Goal: Task Accomplishment & Management: Use online tool/utility

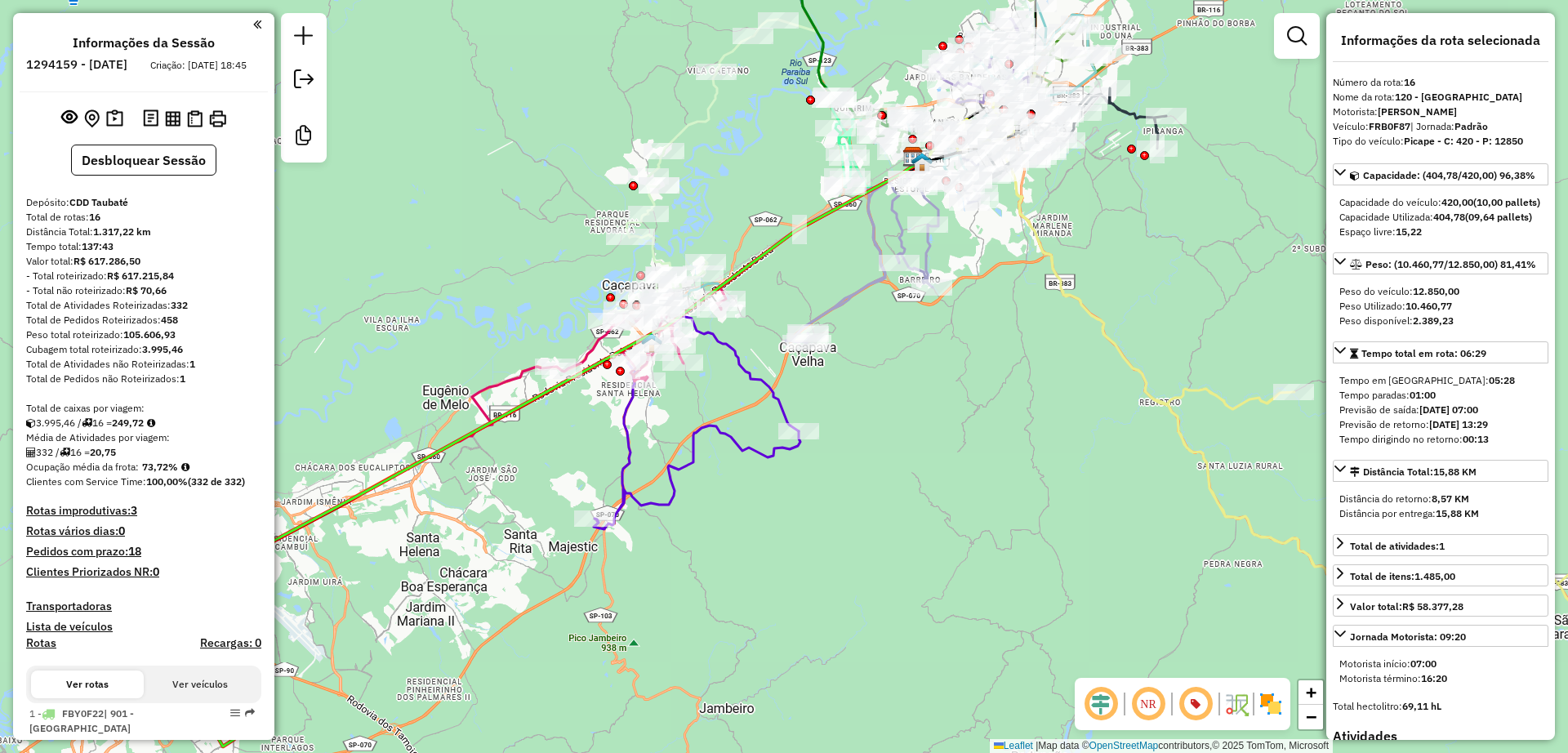
select select "**********"
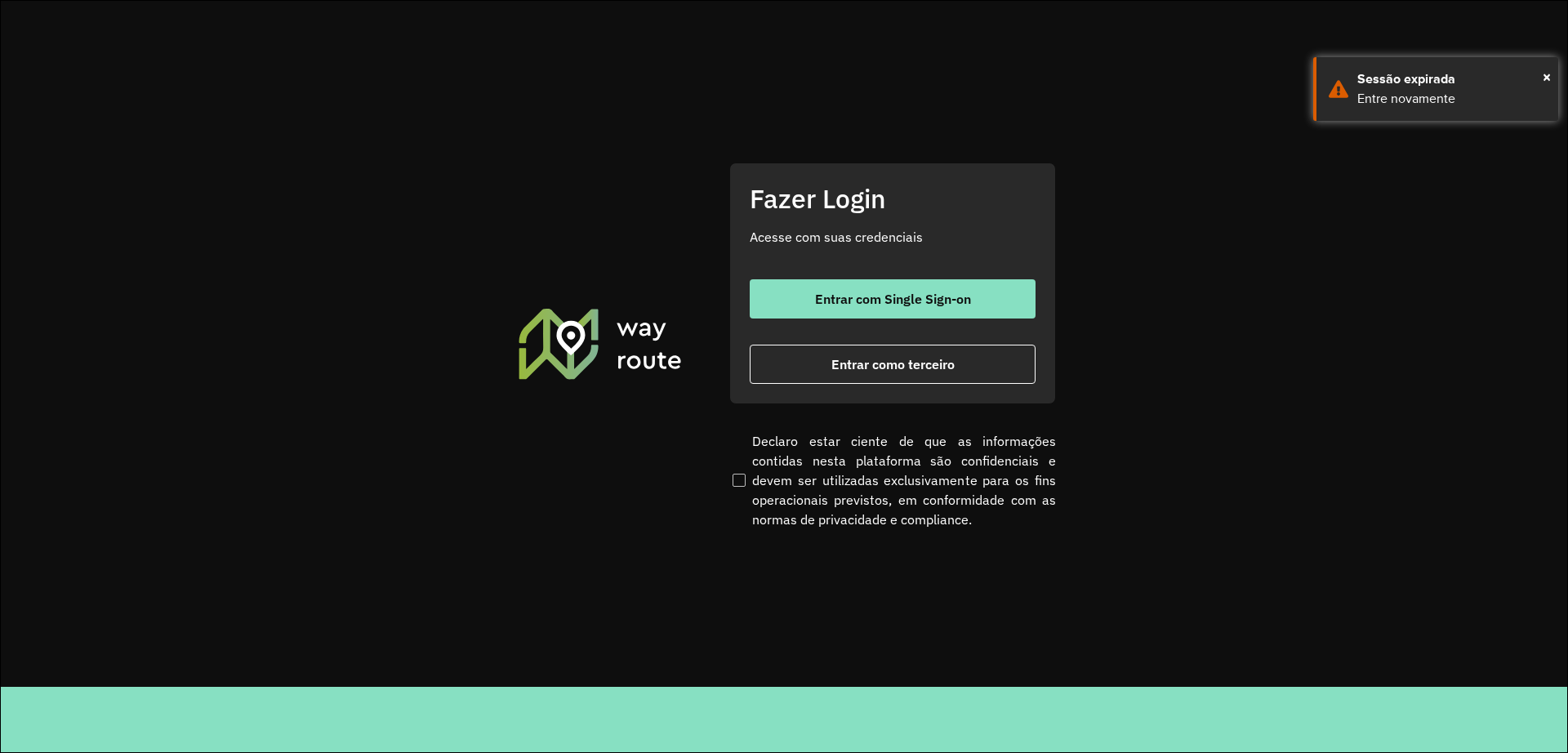
click at [819, 277] on div "Fazer Login Acesse com suas credenciais Entrar com Single Sign-on Entrar como t…" at bounding box center [893, 283] width 327 height 242
click at [812, 300] on button "Entrar com Single Sign-on" at bounding box center [892, 299] width 286 height 39
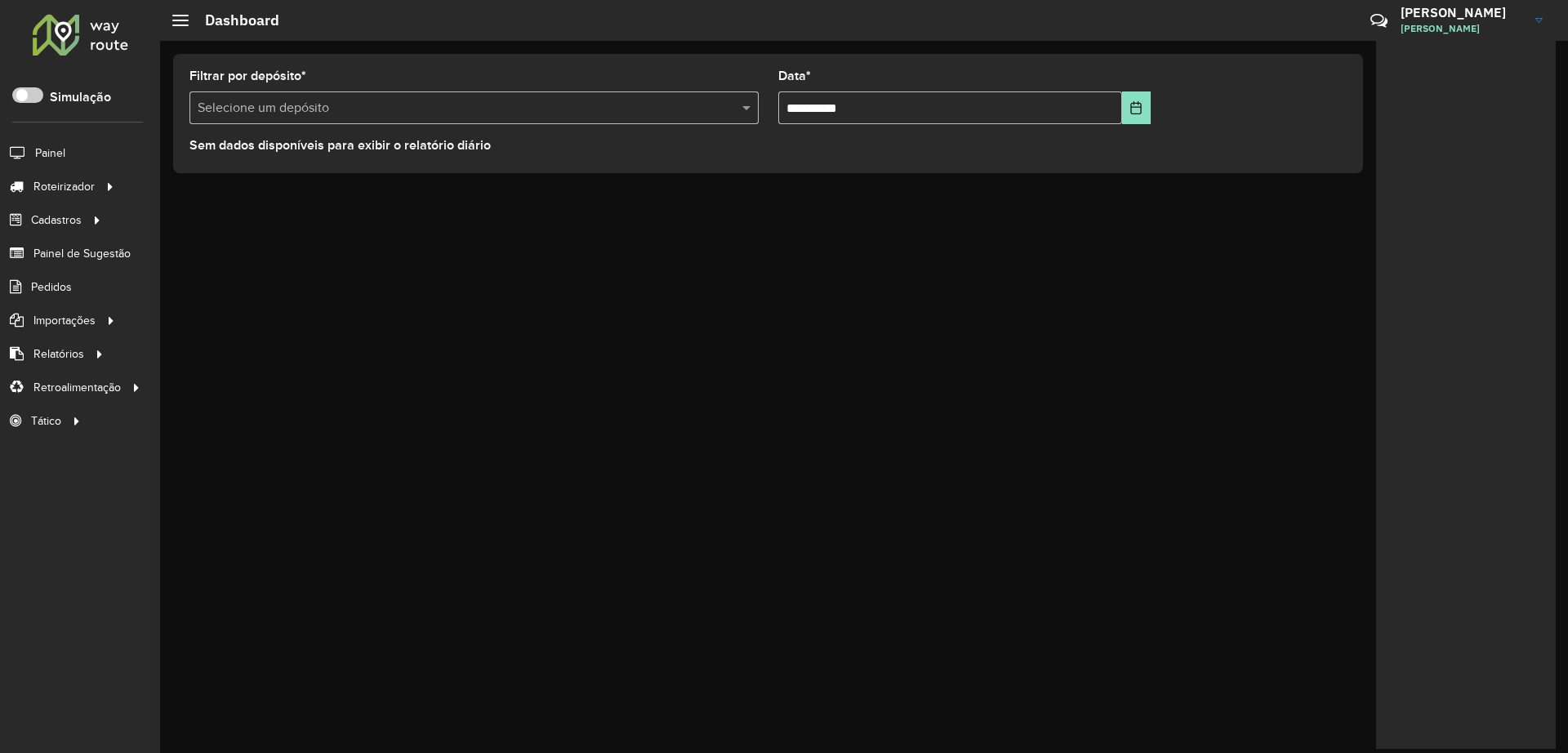
click at [304, 33] on hb-header "Dashboard Críticas? Dúvidas? Elogios? Sugestões? Entre em contato conosco! ALAN…" at bounding box center [864, 21] width 1408 height 41
click at [203, 176] on link "Entregas" at bounding box center [272, 186] width 200 height 33
click at [31, 94] on span at bounding box center [27, 95] width 31 height 15
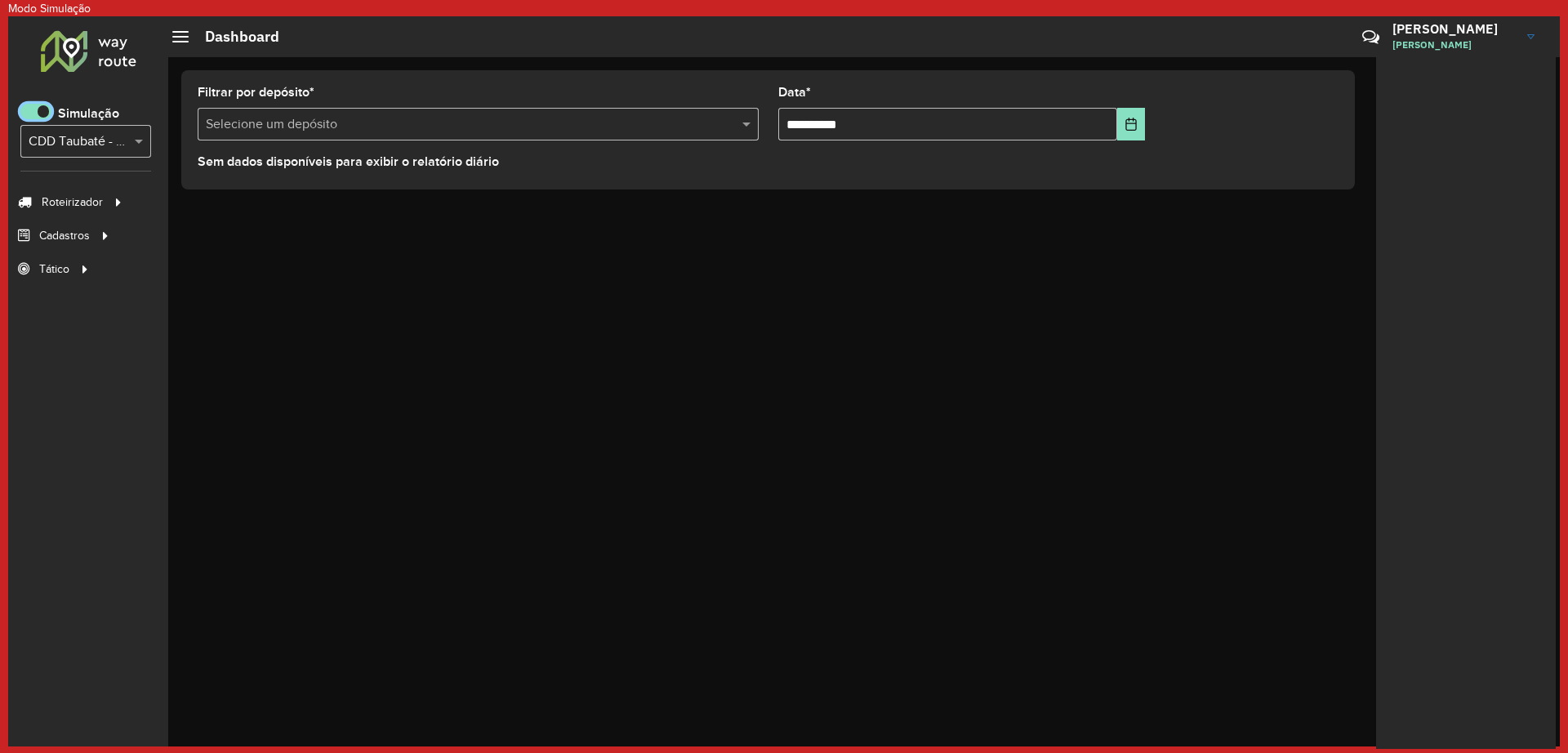
click at [105, 143] on input "text" at bounding box center [69, 142] width 82 height 20
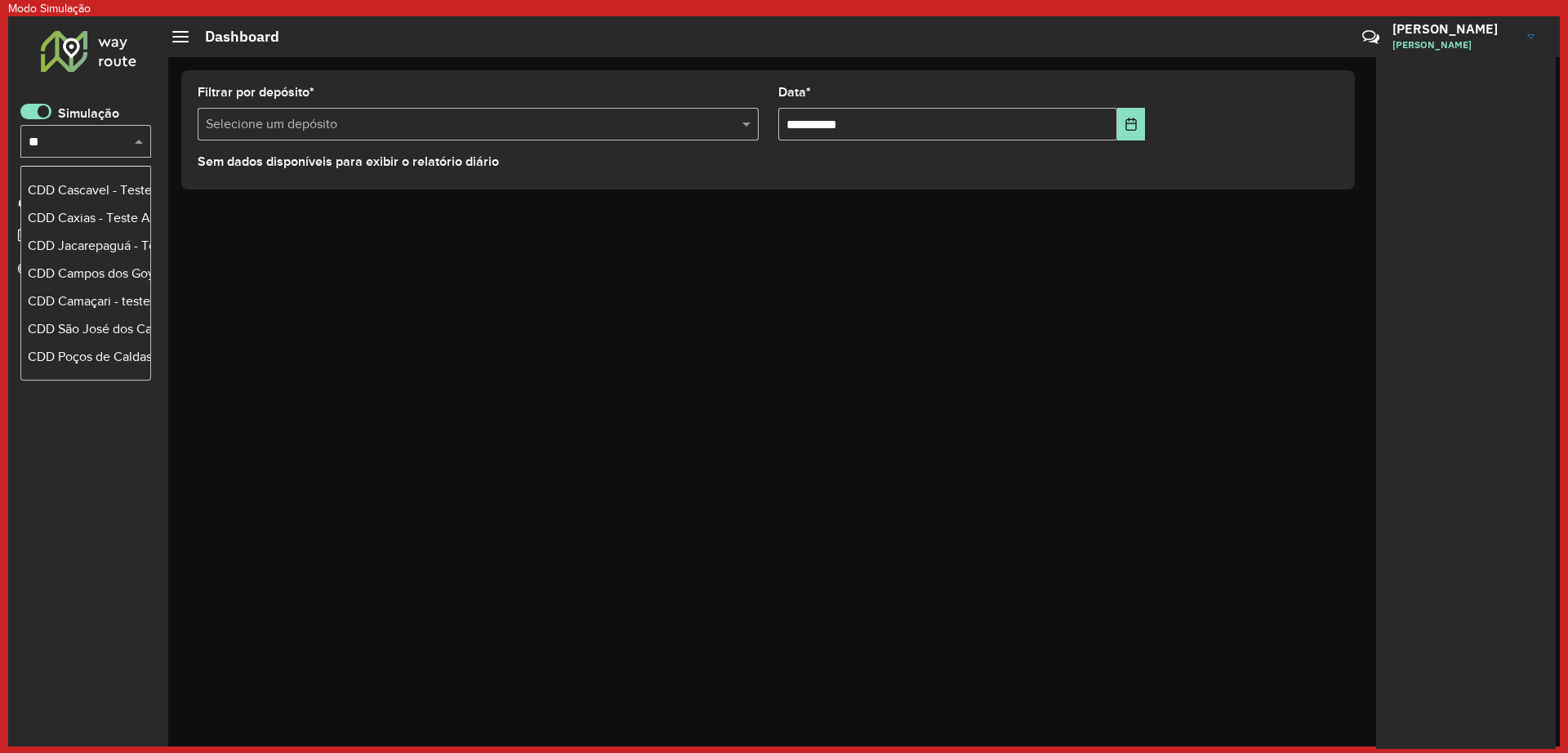
scroll to position [1555, 0]
type input "***"
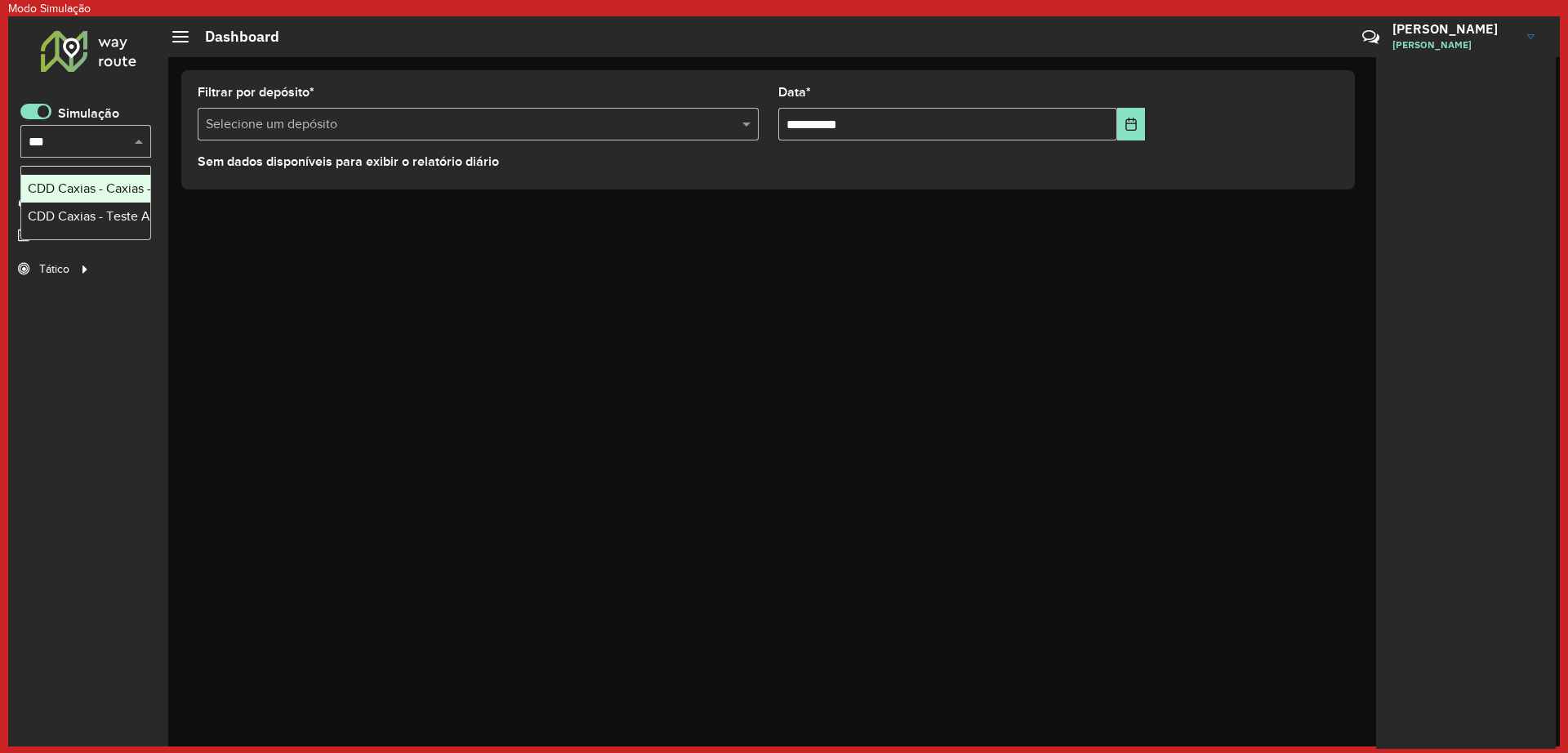
scroll to position [0, 0]
click at [96, 210] on div "CDD Caxias - Teste Algoritmo PyVRP" at bounding box center [85, 216] width 116 height 20
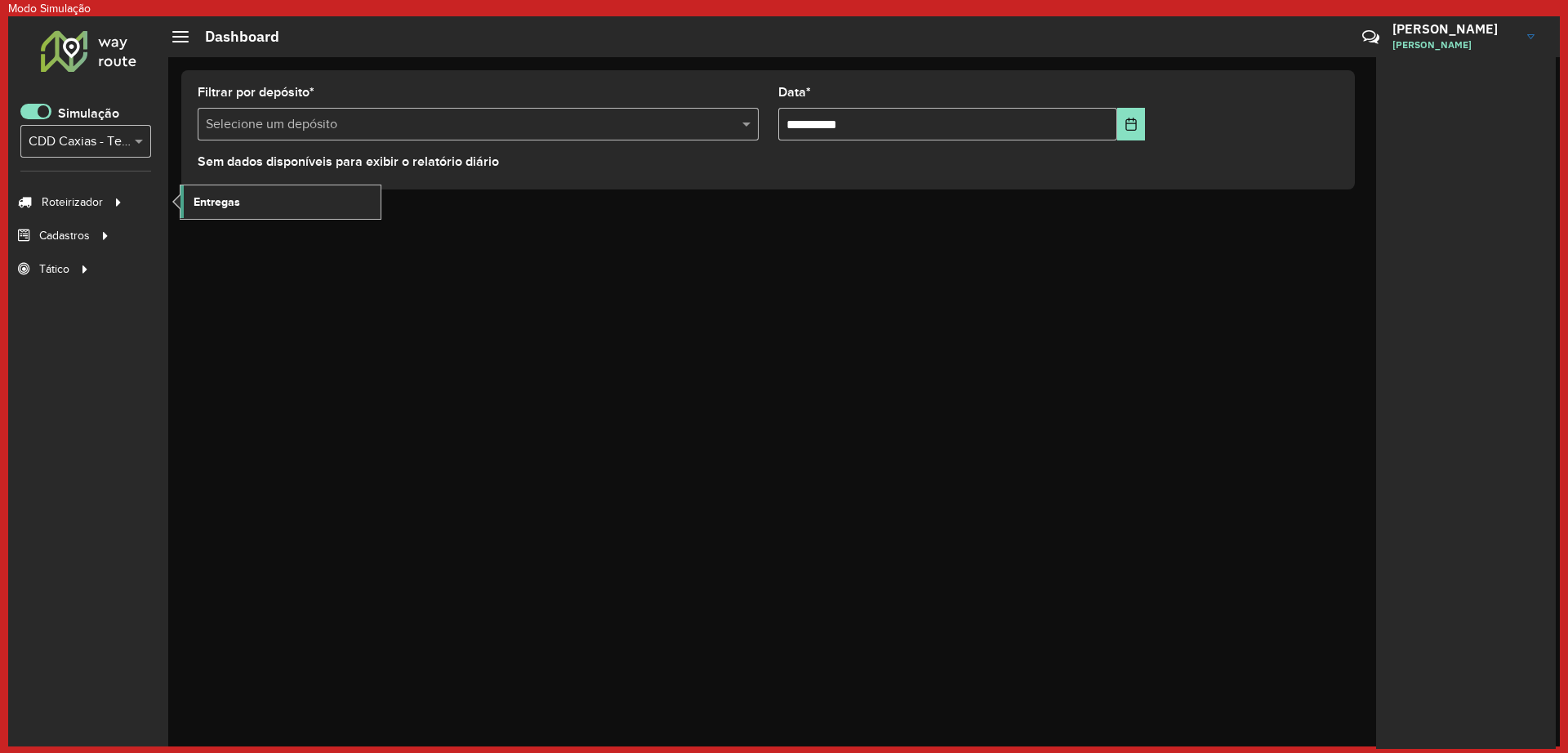
click at [222, 197] on span "Entregas" at bounding box center [216, 202] width 46 height 17
click at [33, 112] on span at bounding box center [36, 112] width 31 height 15
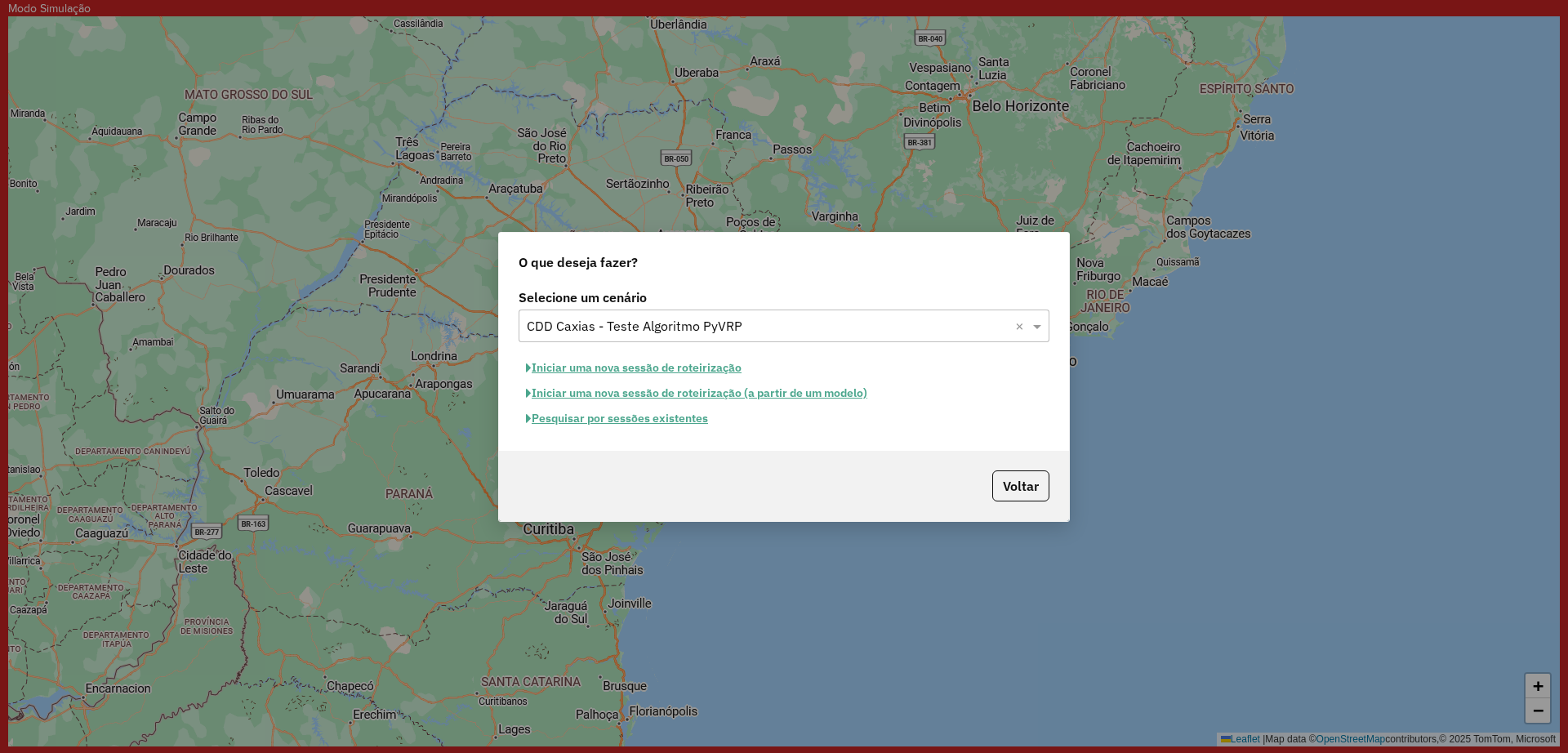
click at [629, 367] on button "Iniciar uma nova sessão de roteirização" at bounding box center [634, 367] width 230 height 25
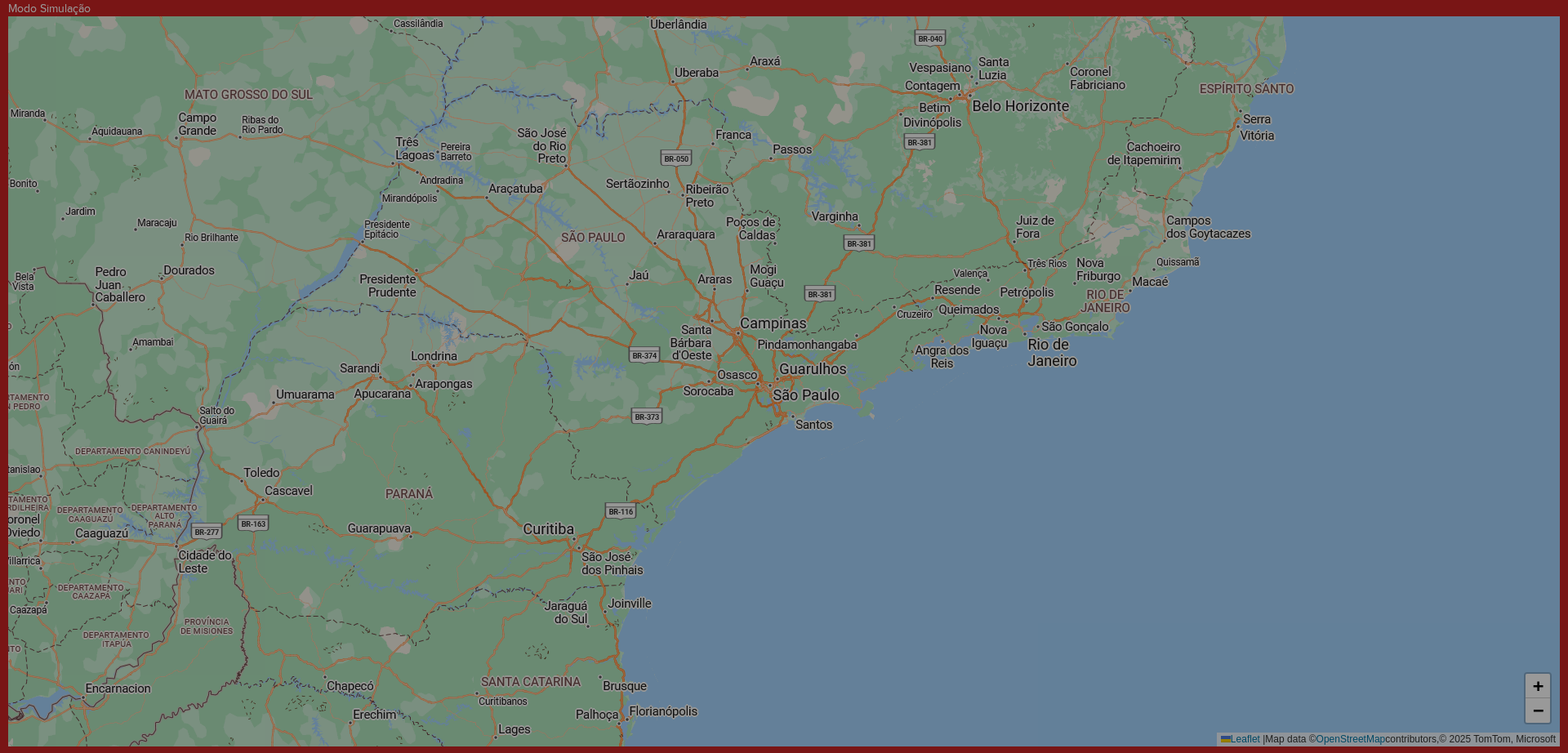
select select "*"
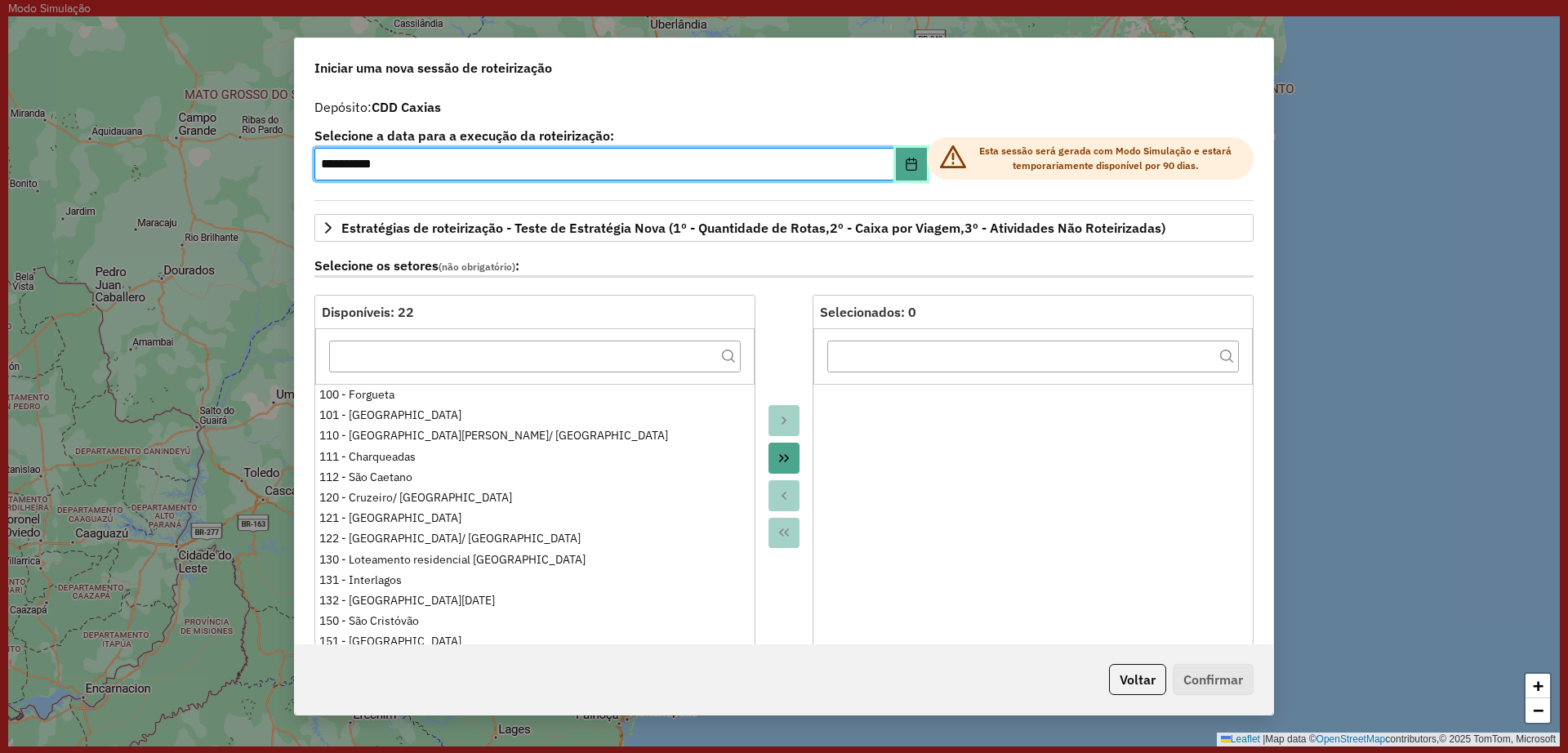
click at [905, 160] on icon "Choose Date" at bounding box center [911, 164] width 13 height 13
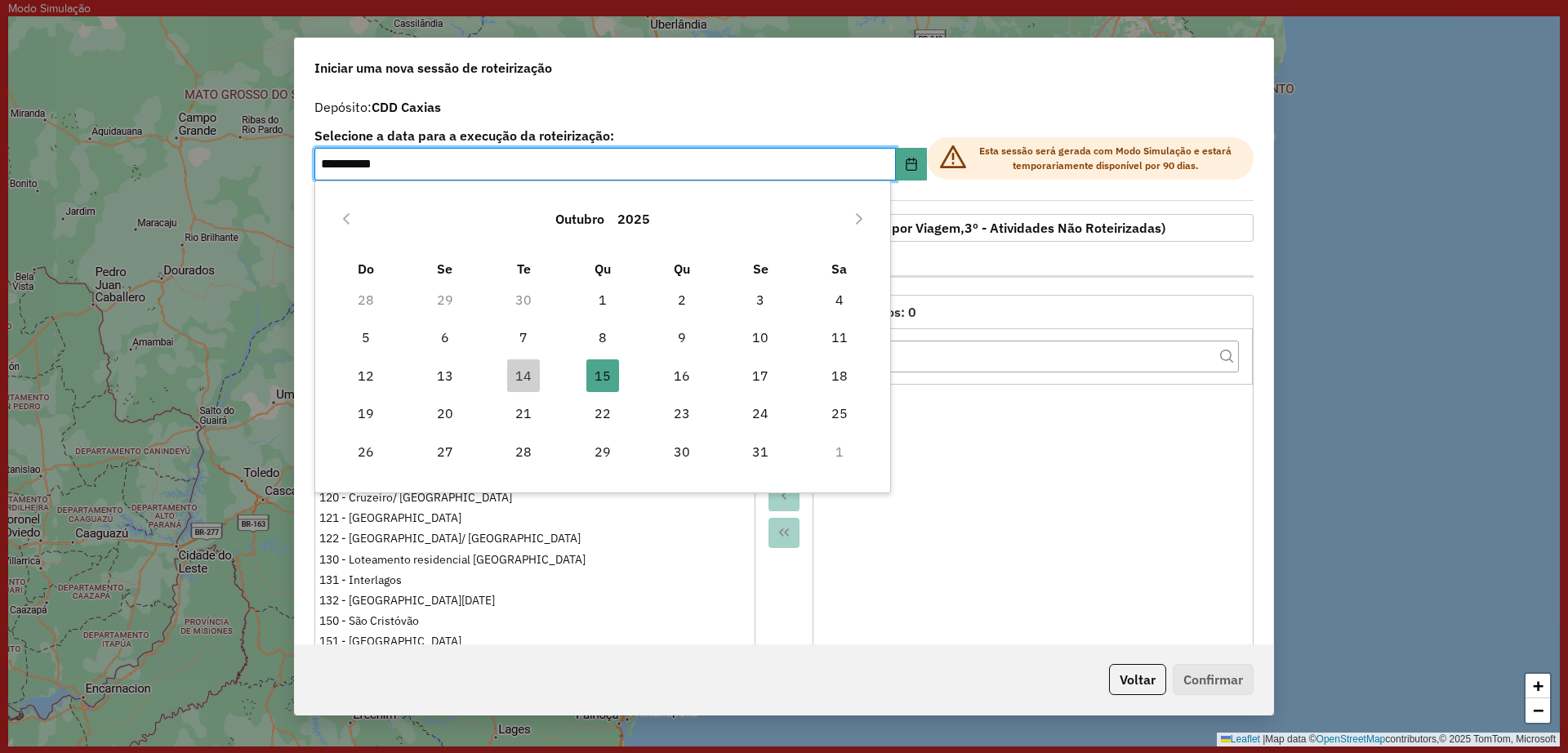
drag, startPoint x: 532, startPoint y: 365, endPoint x: 595, endPoint y: 392, distance: 68.5
click at [530, 365] on span "14" at bounding box center [524, 376] width 33 height 33
type input "**********"
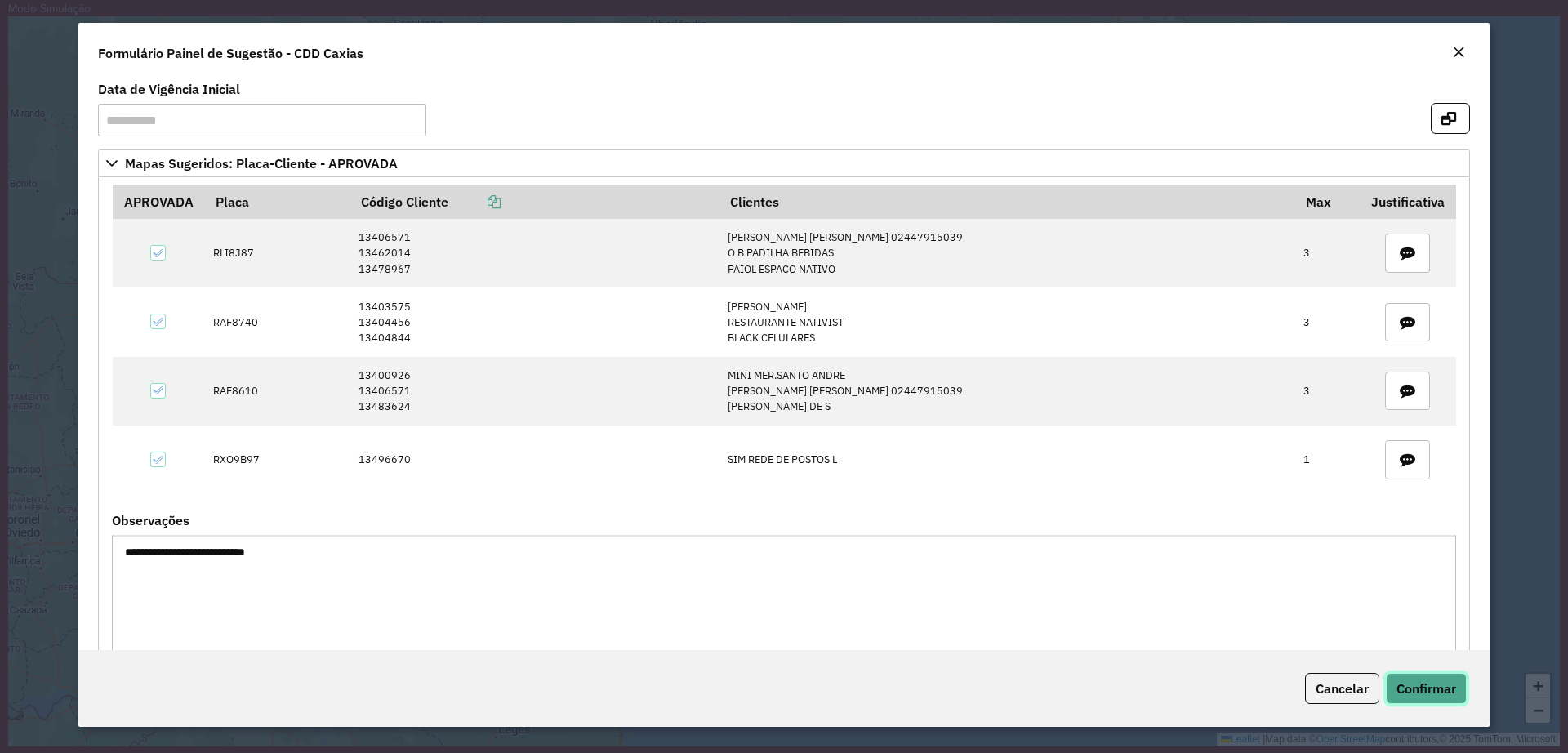
click at [1449, 695] on span "Confirmar" at bounding box center [1426, 688] width 59 height 16
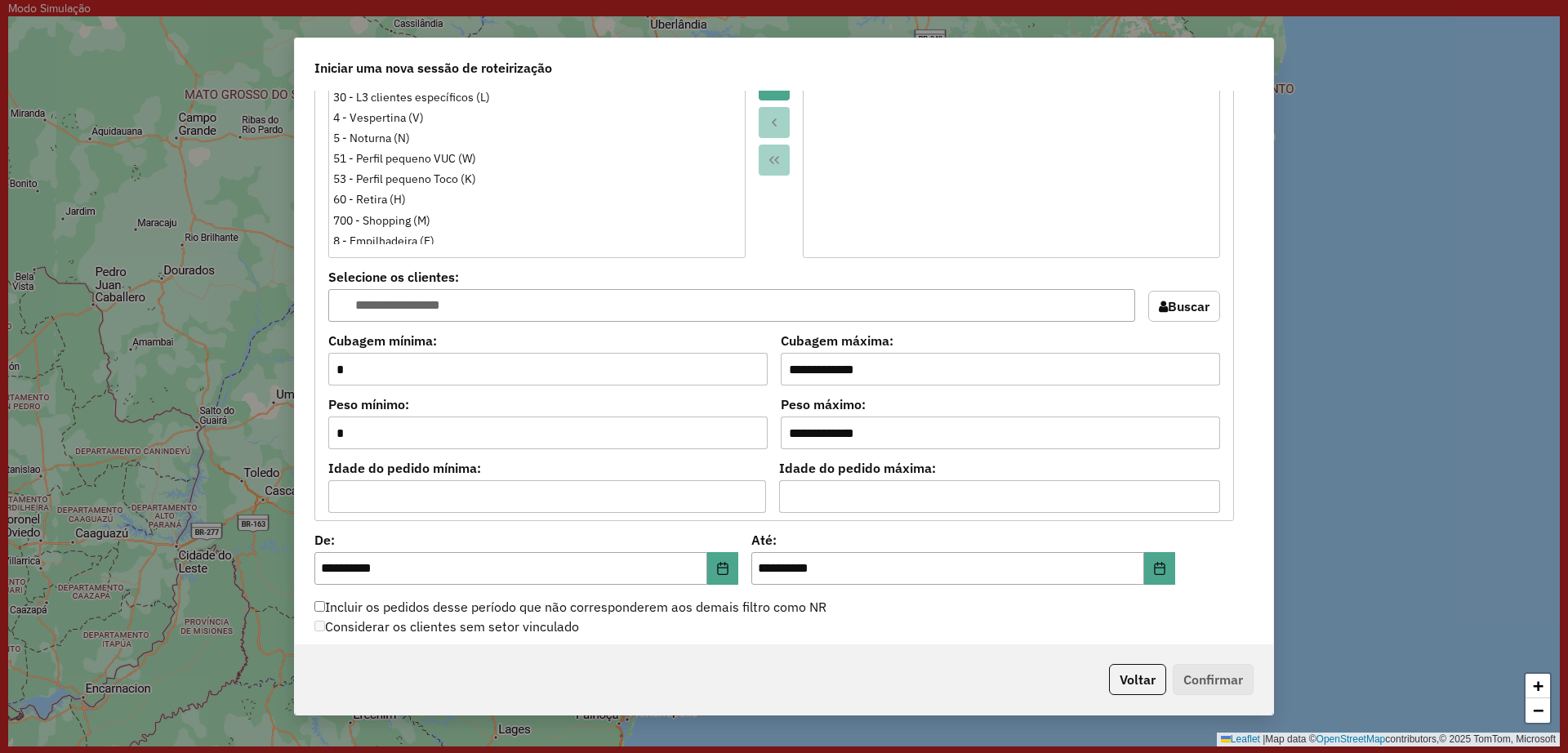
scroll to position [1327, 0]
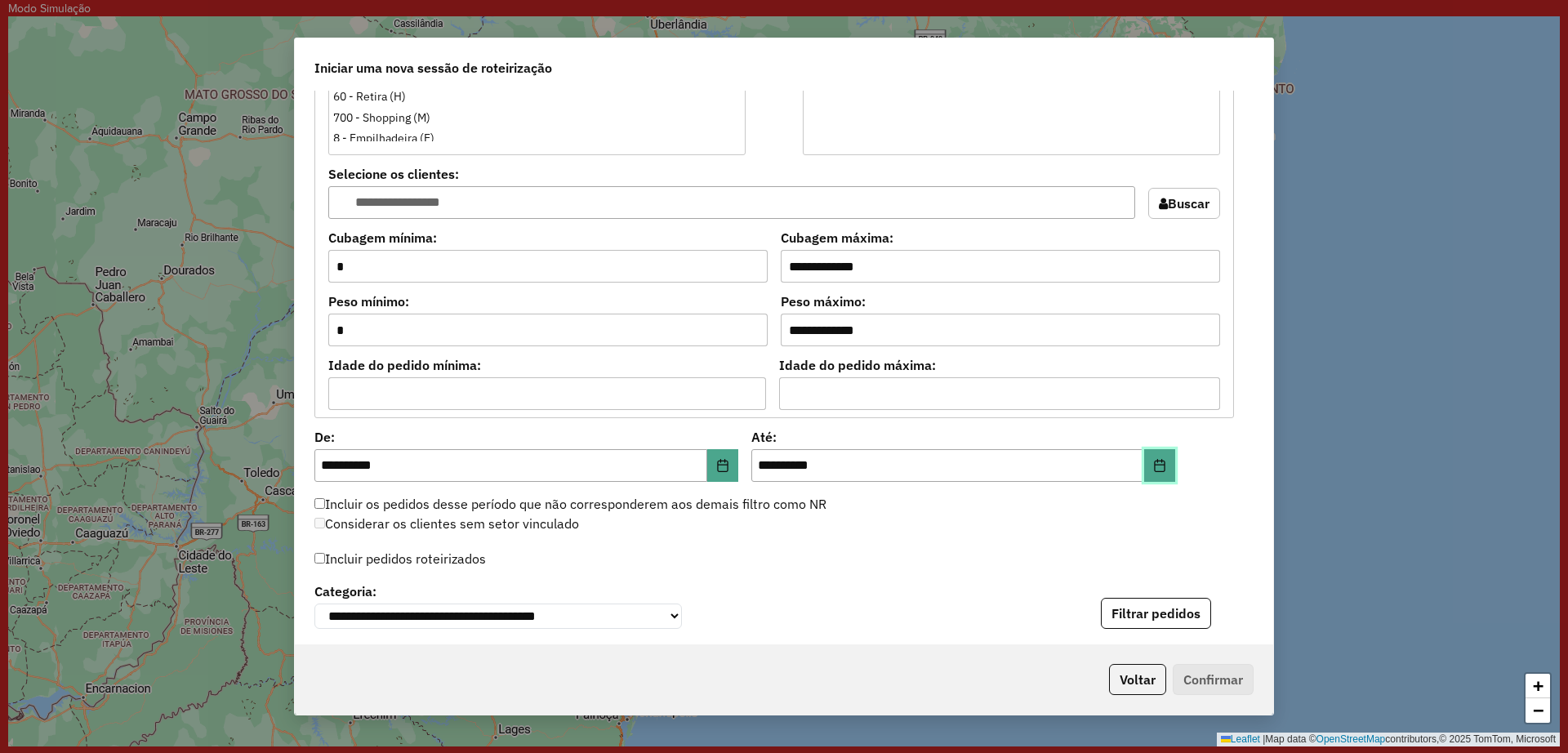
click at [1153, 465] on icon "Choose Date" at bounding box center [1159, 465] width 13 height 13
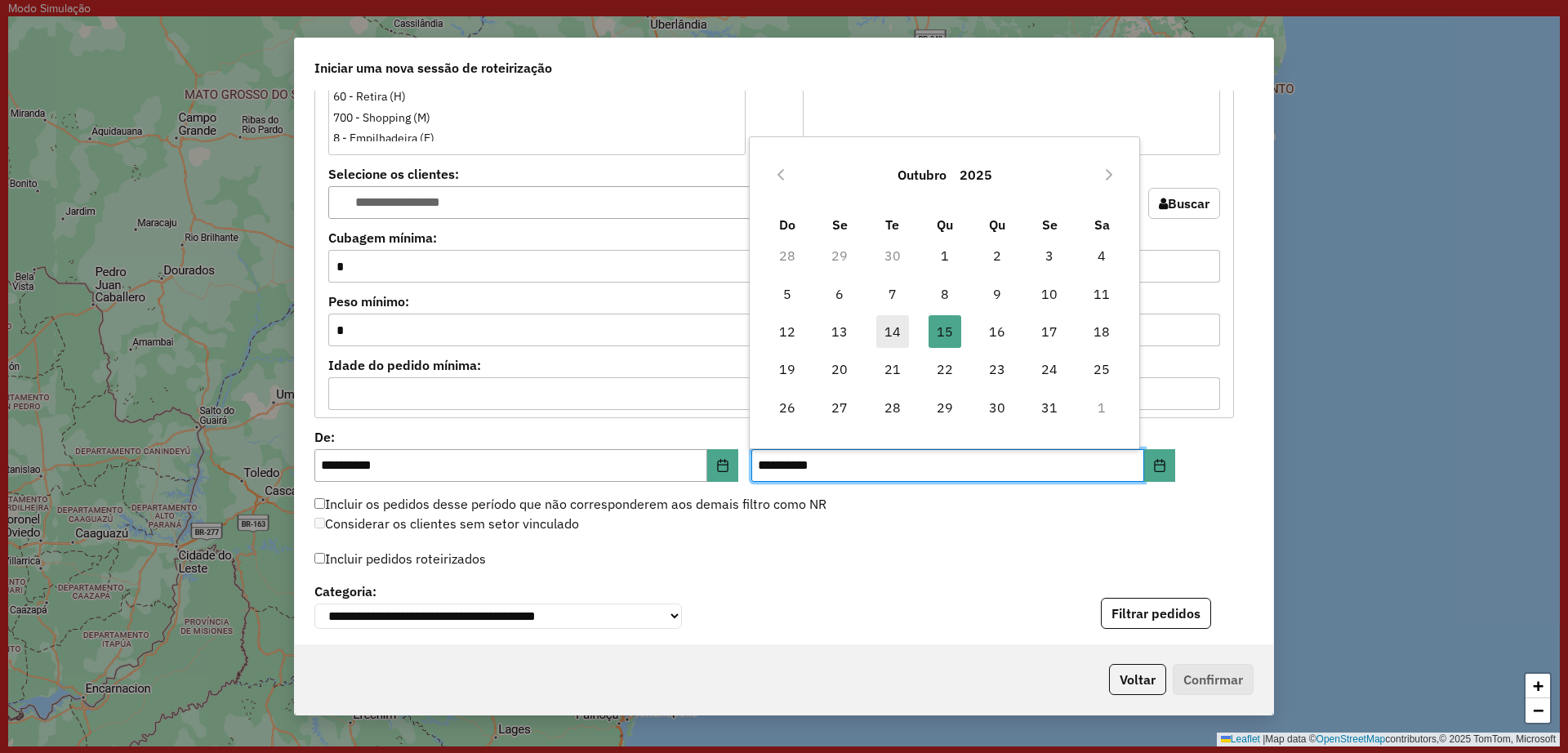
click at [890, 327] on span "14" at bounding box center [893, 331] width 33 height 33
type input "**********"
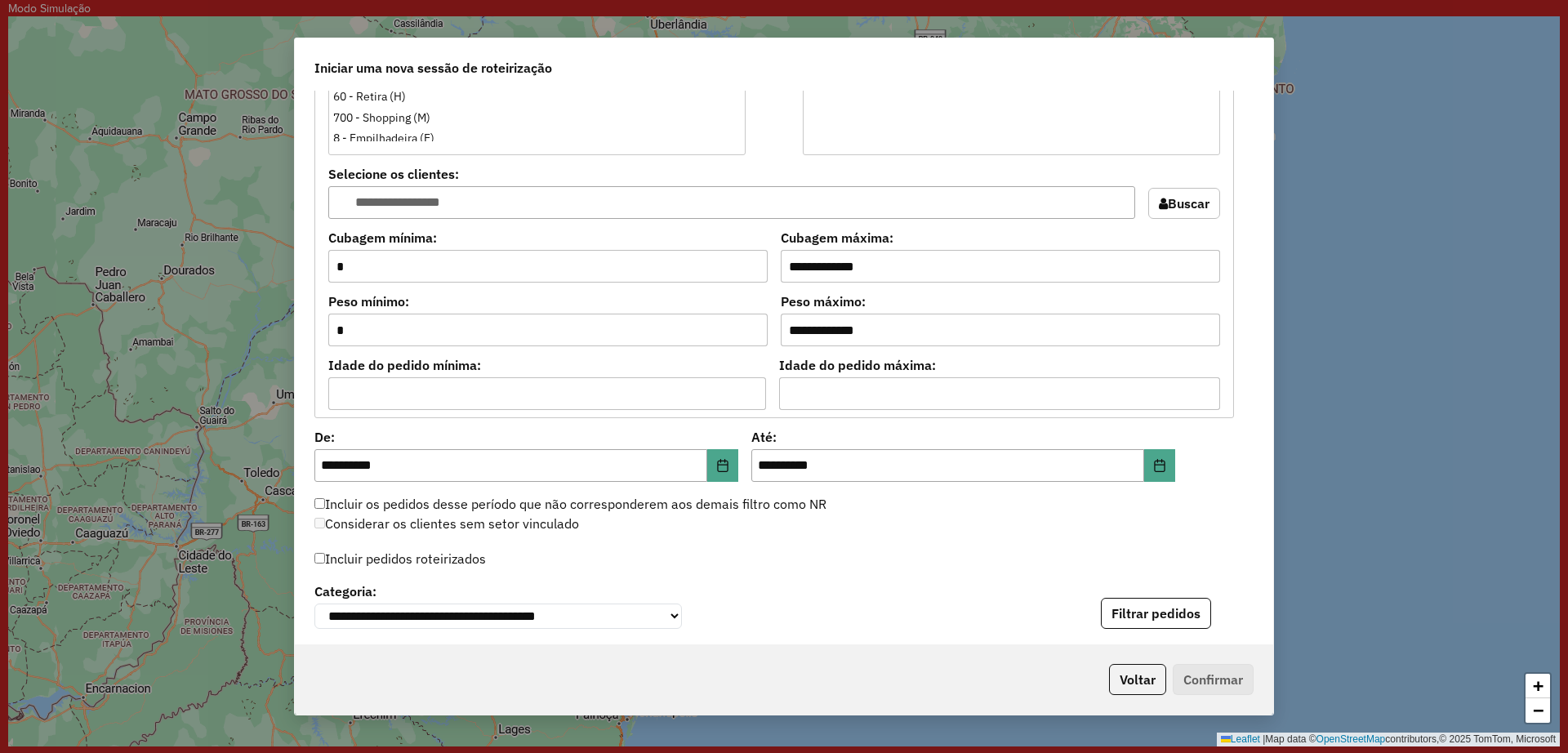
click at [448, 571] on label "Incluir pedidos roteirizados" at bounding box center [400, 559] width 172 height 31
click at [1127, 622] on button "Filtrar pedidos" at bounding box center [1156, 613] width 110 height 31
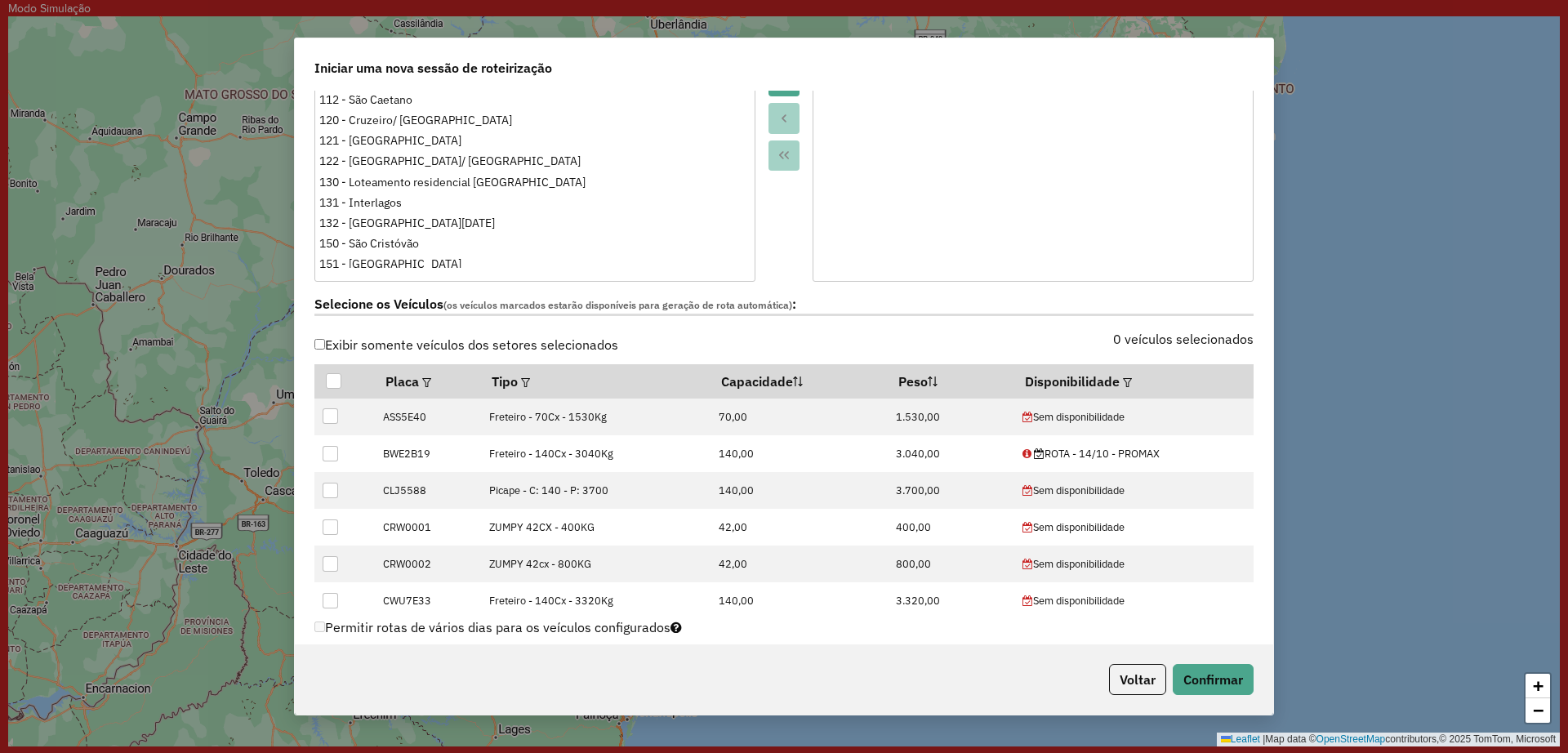
scroll to position [0, 0]
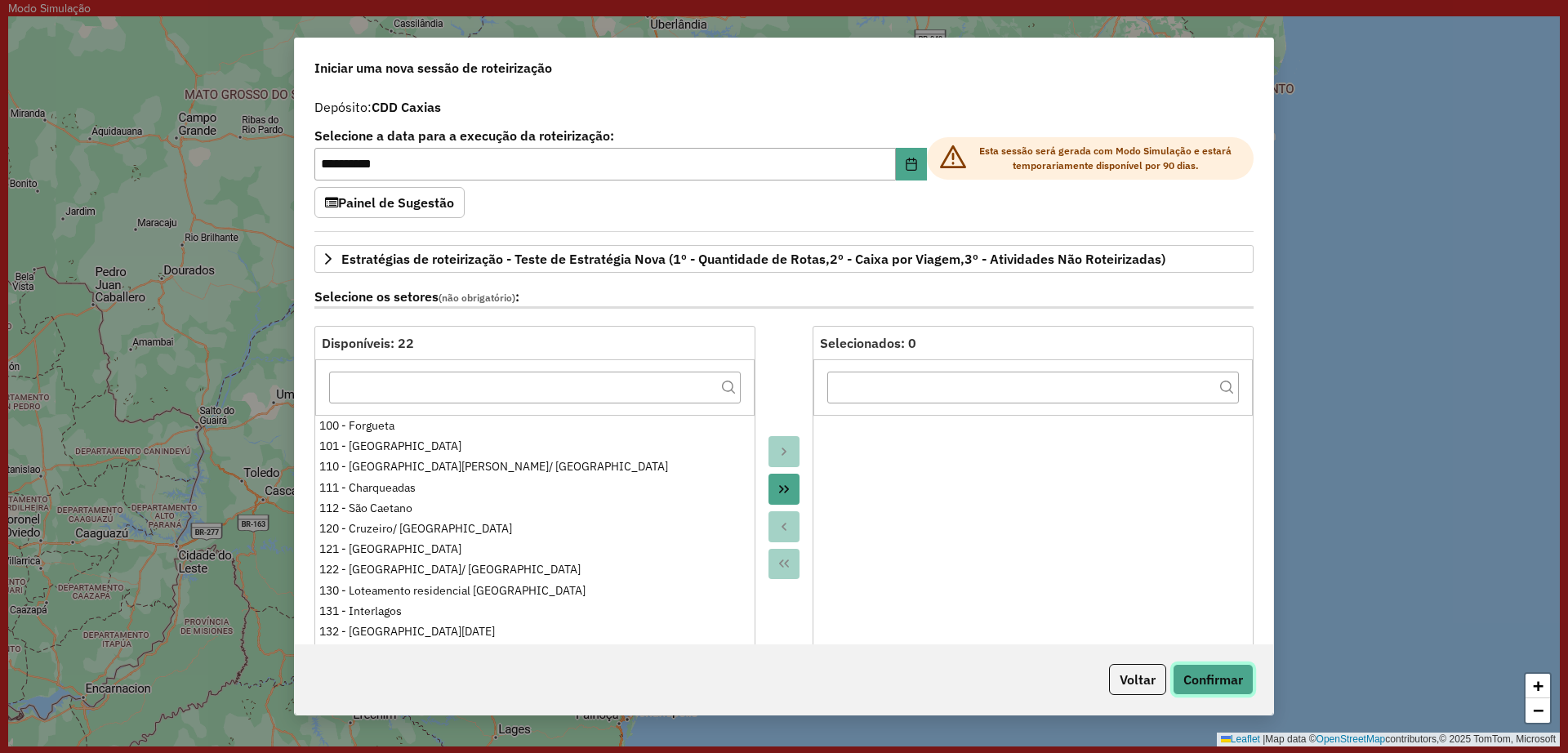
drag, startPoint x: 1221, startPoint y: 677, endPoint x: 1206, endPoint y: 629, distance: 50.3
click at [1220, 677] on button "Confirmar" at bounding box center [1213, 679] width 81 height 31
